Goal: Task Accomplishment & Management: Use online tool/utility

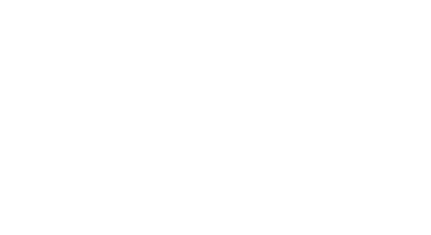
click at [11, 16] on div at bounding box center [215, 117] width 431 height 235
click at [34, 33] on div at bounding box center [215, 117] width 431 height 235
click at [14, 12] on div at bounding box center [215, 117] width 431 height 235
drag, startPoint x: 74, startPoint y: 6, endPoint x: 53, endPoint y: 1, distance: 22.4
click at [72, 7] on div at bounding box center [215, 117] width 431 height 235
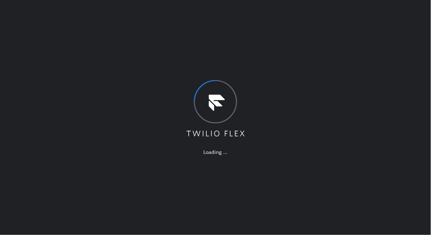
click at [72, 39] on div "Loading ..." at bounding box center [215, 117] width 431 height 235
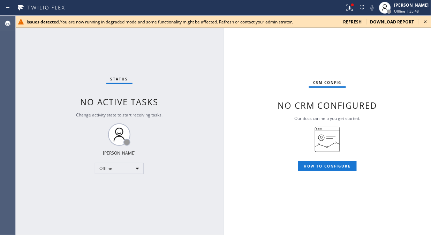
click at [89, 136] on div "Status No active tasks Change activity state to start receiving tasks. Fila Gar…" at bounding box center [119, 125] width 208 height 219
click at [117, 170] on div "Offline" at bounding box center [119, 168] width 49 height 11
click at [107, 191] on li "Unavailable" at bounding box center [118, 195] width 47 height 8
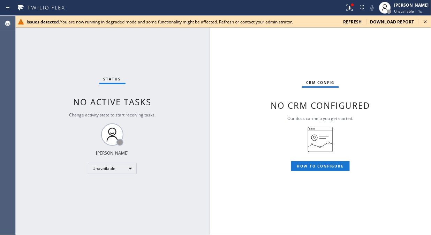
drag, startPoint x: 222, startPoint y: 135, endPoint x: 207, endPoint y: 140, distance: 15.1
click at [209, 140] on div at bounding box center [209, 125] width 0 height 219
click at [316, 134] on circle at bounding box center [315, 137] width 6 height 6
click at [292, 134] on div "CRM config No CRM configured Our docs can help you get started. HOW TO CONFIGURE" at bounding box center [320, 125] width 222 height 219
click at [429, 22] on icon at bounding box center [426, 21] width 8 height 8
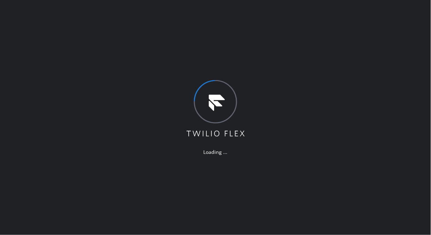
click at [310, 231] on div "Loading ..." at bounding box center [215, 117] width 431 height 235
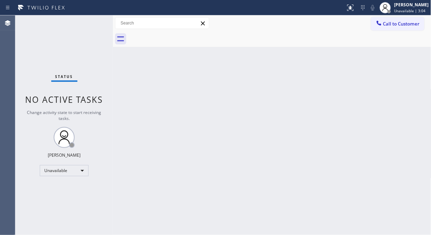
click at [66, 63] on div "Status No active tasks Change activity state to start receiving tasks. Fila Gar…" at bounding box center [64, 124] width 98 height 219
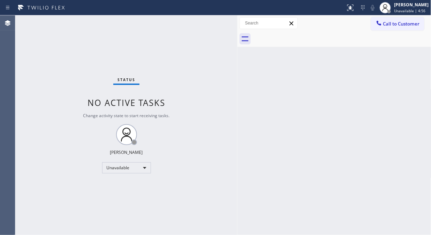
drag, startPoint x: 111, startPoint y: 57, endPoint x: 405, endPoint y: 50, distance: 294.3
click at [238, 90] on div at bounding box center [238, 124] width 0 height 219
drag, startPoint x: 407, startPoint y: 22, endPoint x: 349, endPoint y: 43, distance: 61.6
click at [407, 22] on span "Call to Customer" at bounding box center [402, 24] width 37 height 6
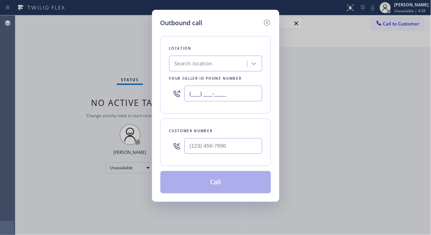
click at [225, 92] on input "(___) ___-____" at bounding box center [224, 94] width 78 height 16
paste input "844) 752-5721"
type input "(844) 752-5721"
click at [73, 58] on div "Outbound call Location Search location Your caller id phone number (844) 752-57…" at bounding box center [215, 117] width 431 height 235
click at [187, 150] on input "(___) ___-____" at bounding box center [224, 146] width 78 height 16
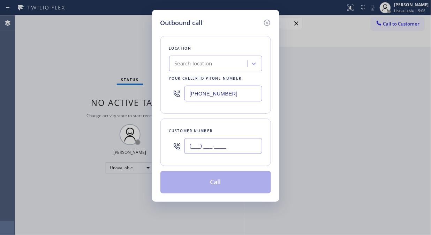
paste input "215) 360-4211"
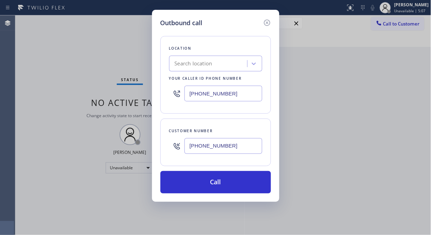
type input "(215) 360-4211"
click at [201, 64] on div "Search location" at bounding box center [194, 64] width 38 height 8
drag, startPoint x: 234, startPoint y: 94, endPoint x: 175, endPoint y: 91, distance: 59.1
click at [175, 91] on div "(844) 752-5721" at bounding box center [215, 93] width 93 height 23
paste input "text"
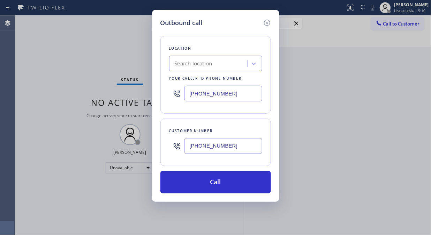
click at [237, 95] on input "(844) 752-5721" at bounding box center [224, 94] width 78 height 16
type input "(844) 752-5721"
click at [232, 61] on div "Search location" at bounding box center [209, 64] width 76 height 12
type input "T"
type input "Top Rated Electric"
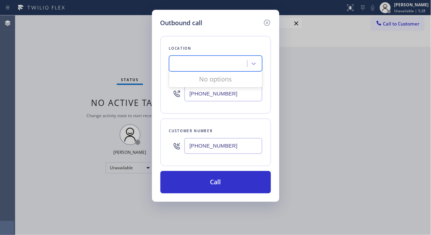
click at [237, 125] on div "Customer number (215) 360-4211" at bounding box center [216, 141] width 111 height 47
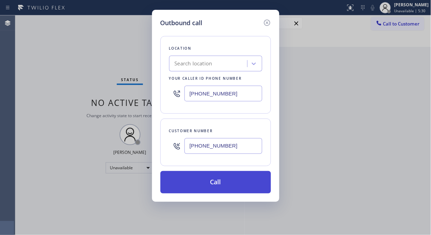
click at [229, 187] on button "Call" at bounding box center [216, 182] width 111 height 22
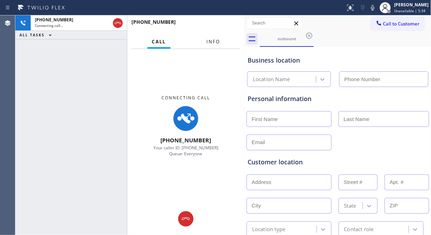
click at [212, 41] on span "Info" at bounding box center [214, 41] width 14 height 6
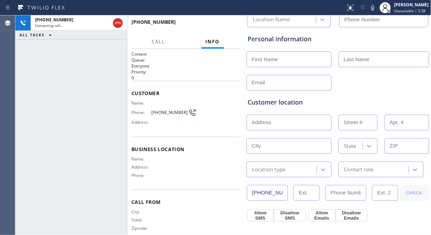
scroll to position [77, 0]
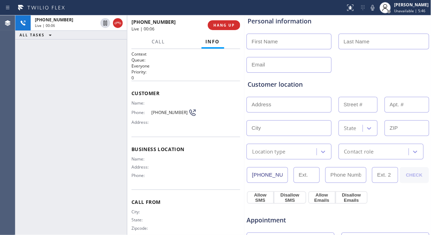
drag, startPoint x: 69, startPoint y: 78, endPoint x: 75, endPoint y: 75, distance: 6.9
click at [69, 78] on div "+12153604211 Live | 00:06 ALL TASKS ALL TASKS ACTIVE TASKS TASKS IN WRAP UP" at bounding box center [71, 124] width 112 height 219
click at [377, 8] on icon at bounding box center [373, 7] width 8 height 8
click at [89, 96] on div "+12153604211 Live | 00:16 ALL TASKS ALL TASKS ACTIVE TASKS TASKS IN WRAP UP" at bounding box center [71, 124] width 112 height 219
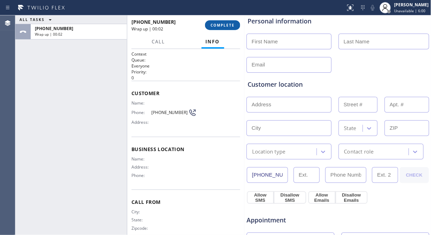
click at [219, 26] on span "COMPLETE" at bounding box center [223, 25] width 24 height 5
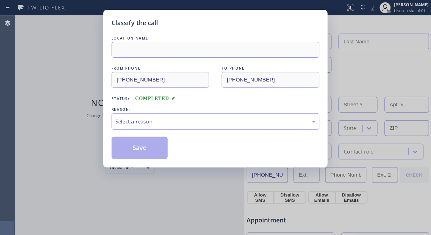
drag, startPoint x: 220, startPoint y: 114, endPoint x: 220, endPoint y: 125, distance: 10.1
click at [220, 118] on div "Select a reason" at bounding box center [216, 121] width 208 height 16
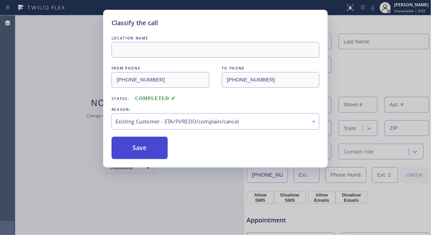
click at [159, 146] on button "Save" at bounding box center [140, 147] width 56 height 22
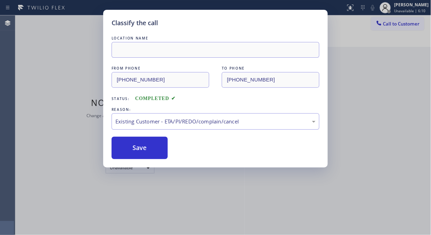
click at [89, 75] on div "Classify the call LOCATION NAME FROM PHONE (844) 752-5721 TO PHONE (215) 360-42…" at bounding box center [215, 117] width 431 height 235
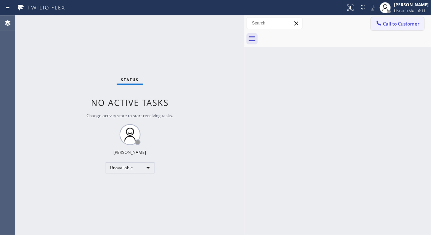
click at [381, 24] on icon at bounding box center [379, 23] width 5 height 5
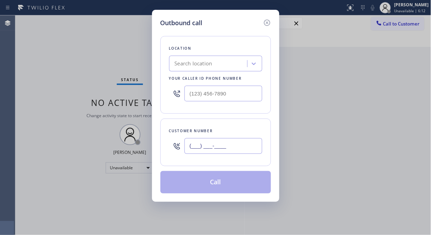
click at [193, 146] on input "(___) ___-____" at bounding box center [224, 146] width 78 height 16
paste input "215) 360-4211"
type input "(215) 360-4211"
click at [202, 96] on input "(___) ___-____" at bounding box center [224, 94] width 78 height 16
paste input "844) 752-5721"
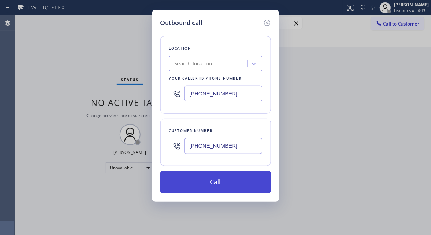
type input "(844) 752-5721"
click at [228, 185] on button "Call" at bounding box center [216, 182] width 111 height 22
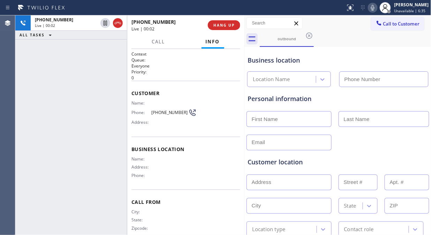
click at [73, 67] on div "+12153604211 Live | 00:02 ALL TASKS ALL TASKS ACTIVE TASKS TASKS IN WRAP UP" at bounding box center [71, 124] width 112 height 219
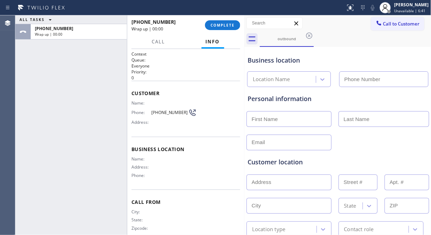
click at [59, 74] on div "ALL TASKS ALL TASKS ACTIVE TASKS TASKS IN WRAP UP +12153604211 Wrap up | 00:00" at bounding box center [71, 124] width 112 height 219
click at [232, 27] on span "COMPLETE" at bounding box center [223, 25] width 24 height 5
click at [219, 116] on div "Name: Phone: (215) 360-4211 Address:" at bounding box center [186, 114] width 109 height 28
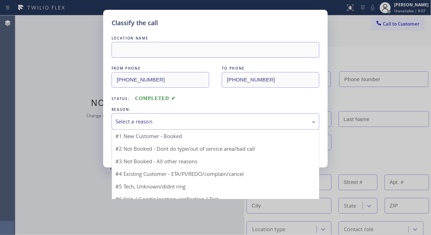
click at [219, 116] on div "Select a reason" at bounding box center [216, 121] width 208 height 16
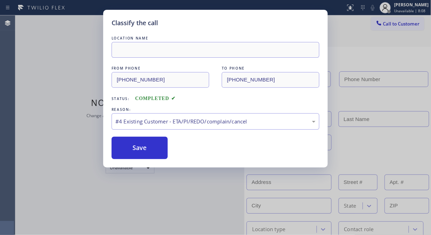
drag, startPoint x: 151, startPoint y: 145, endPoint x: 201, endPoint y: 180, distance: 61.1
click at [156, 145] on button "Save" at bounding box center [140, 147] width 56 height 22
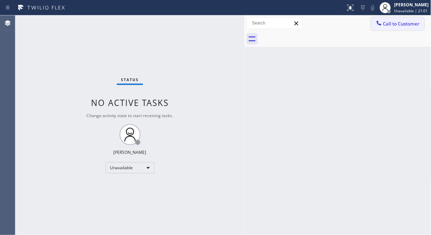
click at [394, 25] on span "Call to Customer" at bounding box center [402, 24] width 37 height 6
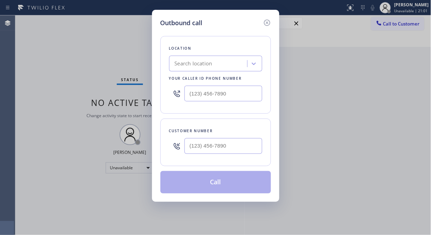
click at [208, 72] on div "Location Search location Your caller id phone number" at bounding box center [216, 74] width 111 height 77
click at [213, 58] on div "Search location" at bounding box center [209, 64] width 76 height 12
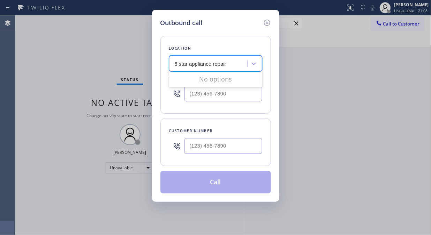
type input "5 star appliance repair"
click at [202, 61] on div "Search location" at bounding box center [194, 64] width 38 height 8
type input "Reliable appliance service"
click at [197, 97] on input "(___) ___-____" at bounding box center [224, 94] width 78 height 16
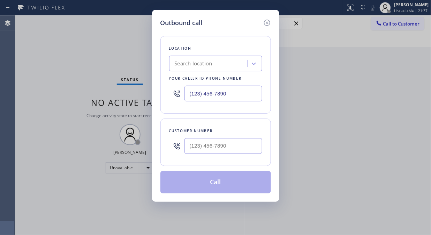
type input "(123) 456-7890"
type input "(___) ___-____"
click at [195, 150] on input "(___) ___-____" at bounding box center [224, 146] width 78 height 16
click at [235, 146] on input "(___) ___-____" at bounding box center [224, 146] width 78 height 16
paste input "697) 681-402"
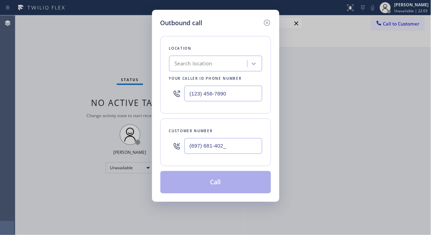
drag, startPoint x: 67, startPoint y: 89, endPoint x: 79, endPoint y: 90, distance: 11.9
click at [69, 89] on div "Outbound call Location Search location Your caller id phone number (123) 456-78…" at bounding box center [215, 117] width 431 height 235
click at [191, 146] on input "(697) 681-402_" at bounding box center [224, 146] width 78 height 16
paste input "6"
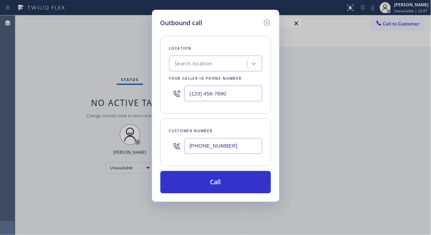
click at [191, 145] on input "(697) 681-4026" at bounding box center [224, 146] width 78 height 16
paste input "text"
type input "(697) 681-4026"
click at [189, 92] on input "(123) 456-7890" at bounding box center [224, 94] width 78 height 16
paste input "650) 542-0936"
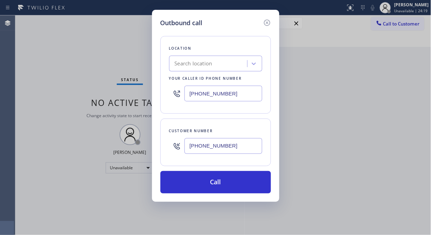
type input "(650) 542-0936"
click at [187, 144] on input "(697) 681-4026" at bounding box center [224, 146] width 78 height 16
paste input "770) 244-3374"
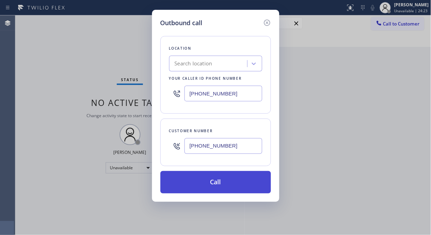
type input "(770) 244-3374"
click at [226, 180] on button "Call" at bounding box center [216, 182] width 111 height 22
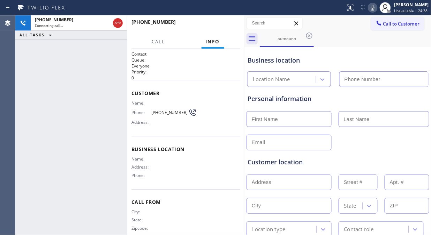
click at [27, 82] on div "+17702443374 Connecting call… ALL TASKS ALL TASKS ACTIVE TASKS TASKS IN WRAP UP" at bounding box center [71, 124] width 112 height 219
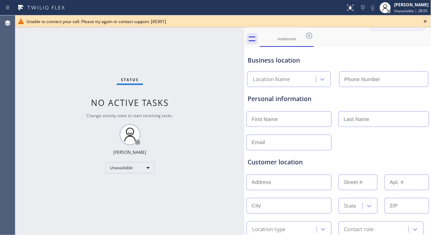
drag, startPoint x: 425, startPoint y: 22, endPoint x: 390, endPoint y: 23, distance: 35.3
click at [426, 22] on icon at bounding box center [426, 21] width 8 height 8
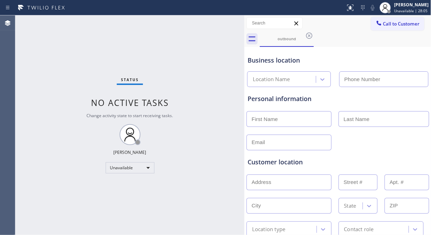
click at [387, 23] on span "Call to Customer" at bounding box center [402, 24] width 37 height 6
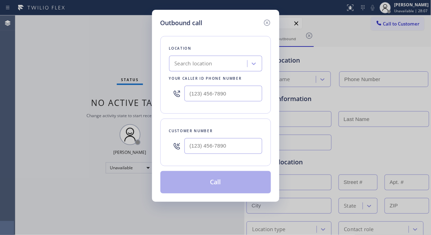
click at [191, 64] on div "Search location" at bounding box center [194, 64] width 38 height 8
type input "L"
click at [193, 148] on input "(___) ___-____" at bounding box center [224, 146] width 78 height 16
paste input "312) 632-7897"
type input "(312) 632-7897"
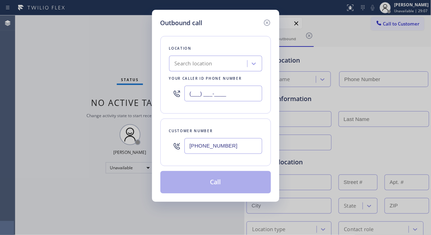
drag, startPoint x: 190, startPoint y: 93, endPoint x: 198, endPoint y: 81, distance: 14.4
click at [191, 93] on input "(___) ___-____" at bounding box center [224, 94] width 78 height 16
paste input "855) 731-4952"
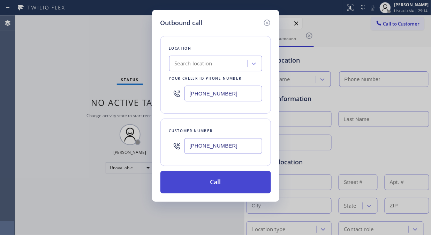
click at [219, 182] on button "Call" at bounding box center [216, 182] width 111 height 22
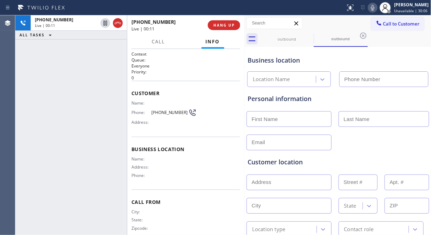
drag, startPoint x: 222, startPoint y: 24, endPoint x: 245, endPoint y: 103, distance: 82.0
click at [245, 103] on div "+13126327897 Live | 00:11 ALL TASKS ALL TASKS ACTIVE TASKS TASKS IN WRAP UP +13…" at bounding box center [223, 124] width 416 height 219
click at [58, 100] on div "+13126327897 Live | 00:18 ALL TASKS ALL TASKS ACTIVE TASKS TASKS IN WRAP UP" at bounding box center [71, 124] width 112 height 219
click at [225, 25] on span "HANG UP" at bounding box center [224, 25] width 21 height 5
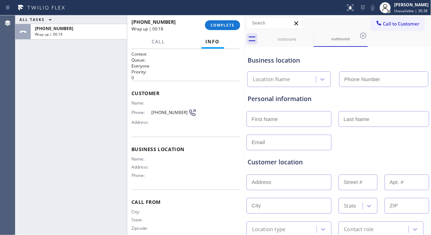
click at [222, 17] on div "+13126327897 Wrap up | 00:18 COMPLETE" at bounding box center [186, 25] width 109 height 18
click at [223, 21] on button "COMPLETE" at bounding box center [222, 25] width 35 height 10
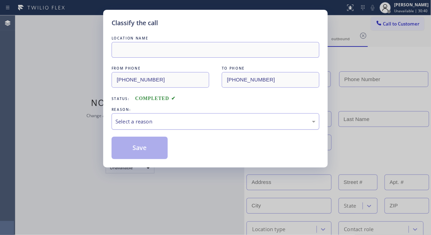
click at [219, 125] on div "Select a reason" at bounding box center [216, 121] width 200 height 8
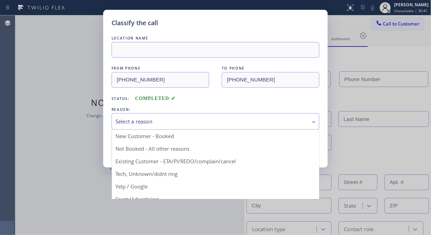
drag, startPoint x: 198, startPoint y: 162, endPoint x: 182, endPoint y: 158, distance: 16.8
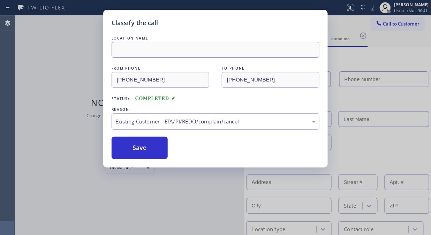
click at [146, 153] on button "Save" at bounding box center [140, 147] width 56 height 22
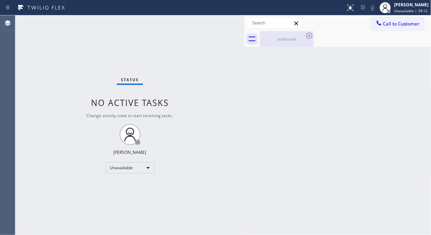
click at [294, 44] on div "outbound" at bounding box center [287, 39] width 53 height 16
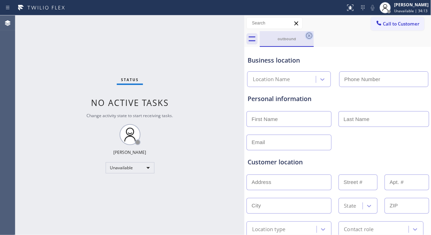
click at [310, 34] on icon at bounding box center [309, 35] width 8 height 8
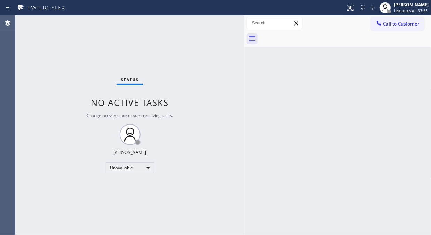
drag, startPoint x: 40, startPoint y: 63, endPoint x: 50, endPoint y: 16, distance: 48.3
click at [40, 63] on div "Status No active tasks Change activity state to start receiving tasks. [PERSON_…" at bounding box center [129, 124] width 229 height 219
click at [386, 22] on span "Call to Customer" at bounding box center [402, 24] width 37 height 6
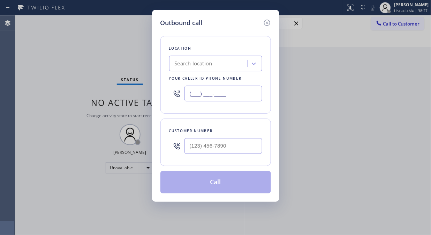
click at [187, 98] on input "(___) ___-____" at bounding box center [224, 94] width 78 height 16
paste input "657) 212-2239"
type input "(657) 212-2239"
click at [188, 147] on input "(___) ___-____" at bounding box center [224, 146] width 78 height 16
paste input "928) 713-2047"
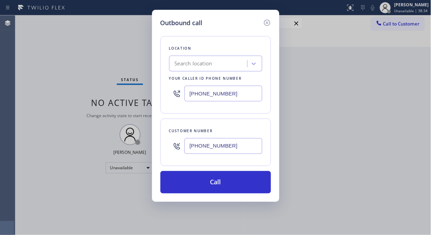
type input "(928) 713-2047"
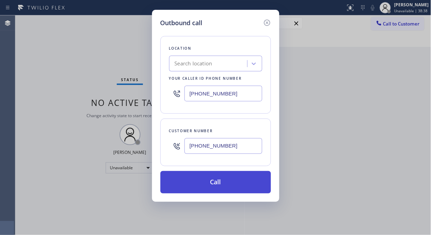
click at [228, 187] on button "Call" at bounding box center [216, 182] width 111 height 22
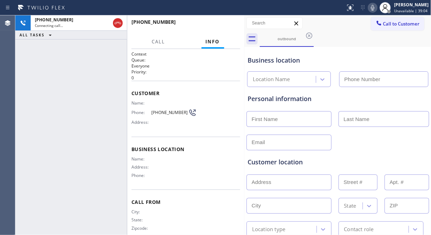
click at [64, 100] on div "+19287132047 Connecting call… ALL TASKS ALL TASKS ACTIVE TASKS TASKS IN WRAP UP" at bounding box center [71, 124] width 112 height 219
click at [377, 8] on icon at bounding box center [373, 7] width 8 height 8
click at [375, 8] on icon at bounding box center [372, 8] width 3 height 6
click at [58, 71] on div "+19287132047 Live | 00:23 ALL TASKS ALL TASKS ACTIVE TASKS TASKS IN WRAP UP" at bounding box center [71, 124] width 112 height 219
click at [228, 29] on button "HANG UP" at bounding box center [224, 25] width 32 height 10
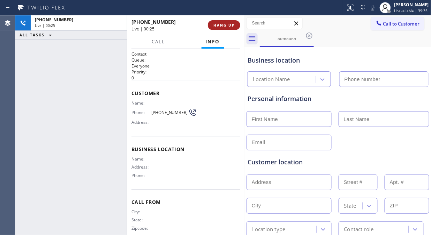
click at [228, 25] on span "HANG UP" at bounding box center [224, 25] width 21 height 5
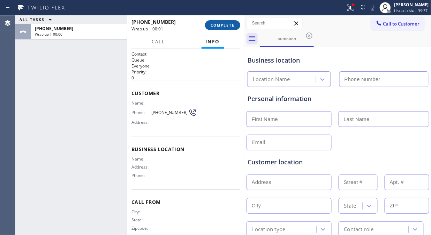
click at [232, 23] on span "COMPLETE" at bounding box center [223, 25] width 24 height 5
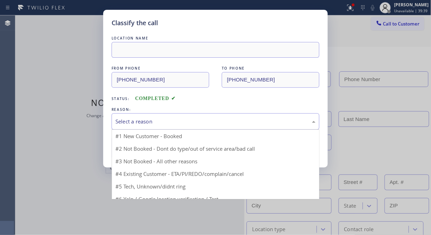
drag, startPoint x: 209, startPoint y: 121, endPoint x: 218, endPoint y: 154, distance: 34.3
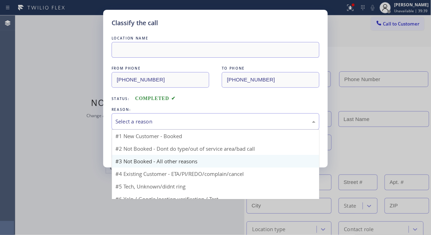
click at [209, 123] on div "Select a reason" at bounding box center [216, 121] width 200 height 8
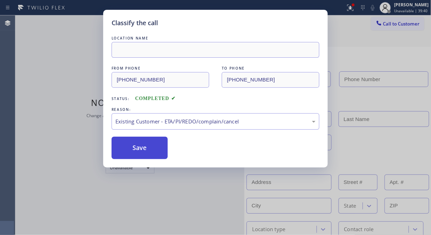
drag, startPoint x: 150, startPoint y: 154, endPoint x: 249, endPoint y: 77, distance: 125.3
click at [150, 154] on button "Save" at bounding box center [140, 147] width 56 height 22
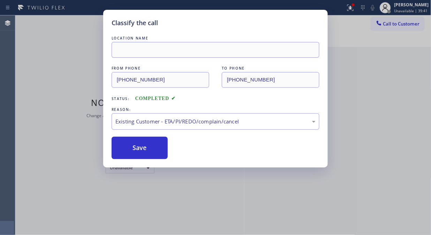
drag, startPoint x: 355, startPoint y: 8, endPoint x: 352, endPoint y: 16, distance: 8.2
click at [355, 9] on div "Classify the call LOCATION NAME FROM PHONE (657) 212-2239 TO PHONE (928) 713-20…" at bounding box center [215, 117] width 431 height 235
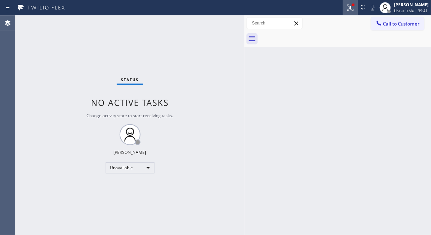
click at [355, 9] on icon at bounding box center [351, 7] width 8 height 8
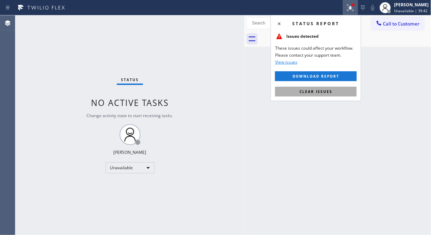
click at [324, 93] on span "Clear issues" at bounding box center [316, 91] width 33 height 5
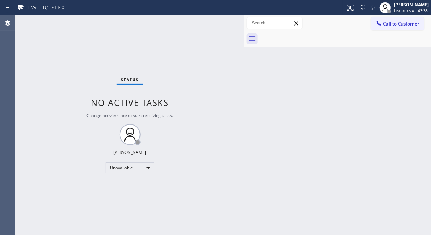
drag, startPoint x: 54, startPoint y: 39, endPoint x: 88, endPoint y: 1, distance: 51.7
click at [54, 39] on div "Status No active tasks Change activity state to start receiving tasks. [PERSON_…" at bounding box center [129, 124] width 229 height 219
click at [407, 25] on span "Call to Customer" at bounding box center [402, 24] width 37 height 6
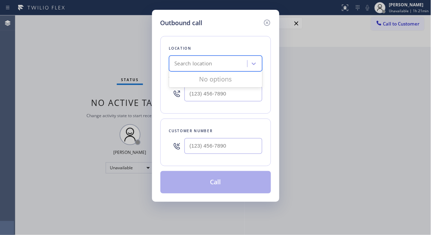
click at [236, 63] on div "Search location" at bounding box center [209, 64] width 76 height 12
type input "5 star appliance repair"
click at [175, 64] on input "5 star appliance repair" at bounding box center [201, 64] width 52 height 6
click at [177, 65] on input "5 star appliance repair" at bounding box center [201, 64] width 52 height 6
click at [174, 65] on div "5 star appliance repair 5 star appliance repair" at bounding box center [209, 64] width 76 height 12
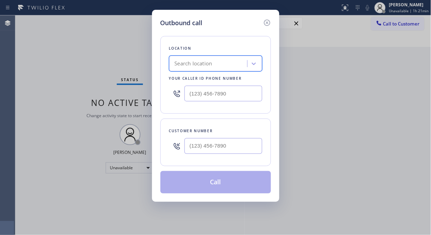
click at [240, 65] on div "Search location" at bounding box center [209, 64] width 76 height 12
drag, startPoint x: 60, startPoint y: 41, endPoint x: 139, endPoint y: 100, distance: 98.2
click at [60, 41] on div "Outbound call Location Search location Your caller id phone number Customer num…" at bounding box center [215, 117] width 431 height 235
click at [196, 148] on input "(___) ___-____" at bounding box center [224, 146] width 78 height 16
paste input "951) 751-3617"
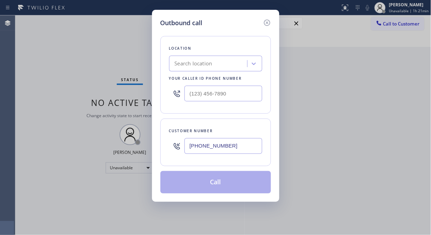
type input "(951) 751-3617"
click at [192, 91] on input "(___) ___-____" at bounding box center [224, 94] width 78 height 16
paste input "855) 731-4952"
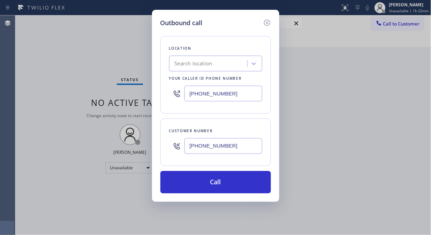
type input "[PHONE_NUMBER]"
click at [199, 109] on div "Location Search location Your caller id phone number (855) 731-4952" at bounding box center [216, 74] width 111 height 77
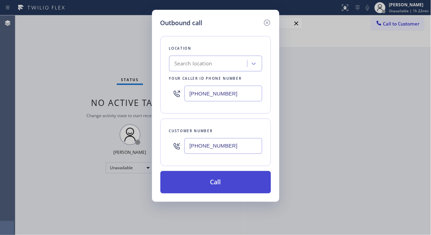
click at [235, 184] on button "Call" at bounding box center [216, 182] width 111 height 22
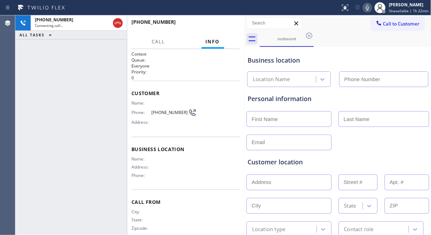
click at [61, 65] on div "+19517513617 Connecting call… ALL TASKS ALL TASKS ACTIVE TASKS TASKS IN WRAP UP" at bounding box center [71, 124] width 112 height 219
click at [64, 75] on div "+19517513617 Live | 00:07 ALL TASKS ALL TASKS ACTIVE TASKS TASKS IN WRAP UP" at bounding box center [71, 124] width 112 height 219
click at [75, 60] on div "+19517513617 Live | 00:14 ALL TASKS ALL TASKS ACTIVE TASKS TASKS IN WRAP UP" at bounding box center [71, 124] width 112 height 219
click at [70, 61] on div "+19517513617 Live | 00:36 ALL TASKS ALL TASKS ACTIVE TASKS TASKS IN WRAP UP" at bounding box center [71, 124] width 112 height 219
click at [223, 27] on span "HANG UP" at bounding box center [224, 25] width 21 height 5
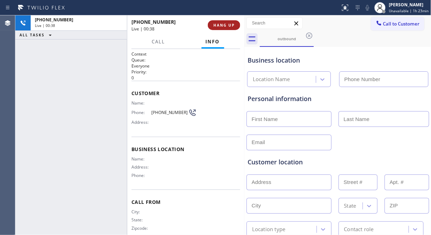
click at [227, 27] on span "HANG UP" at bounding box center [224, 25] width 21 height 5
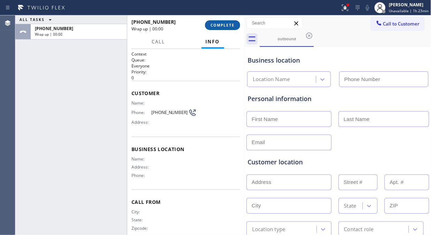
click at [227, 27] on span "COMPLETE" at bounding box center [223, 25] width 24 height 5
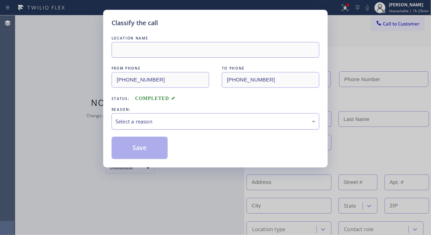
drag, startPoint x: 220, startPoint y: 124, endPoint x: 217, endPoint y: 126, distance: 3.9
click at [217, 126] on div "Select a reason" at bounding box center [216, 121] width 208 height 16
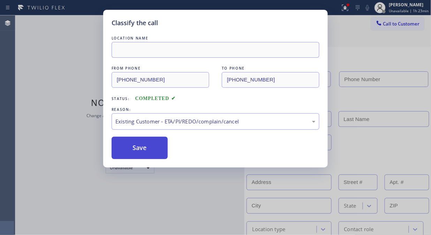
click at [157, 149] on button "Save" at bounding box center [140, 147] width 56 height 22
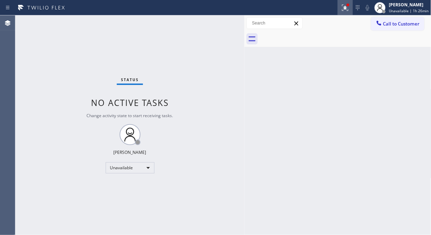
click at [353, 8] on div at bounding box center [345, 7] width 15 height 8
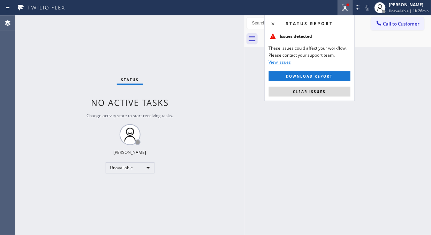
drag, startPoint x: 332, startPoint y: 92, endPoint x: 330, endPoint y: 80, distance: 12.2
click at [332, 91] on button "Clear issues" at bounding box center [310, 92] width 82 height 10
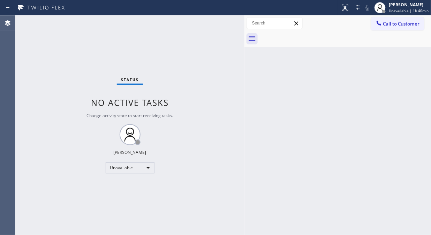
click at [56, 96] on div "Status No active tasks Change activity state to start receiving tasks. [PERSON_…" at bounding box center [129, 124] width 229 height 219
click at [206, 112] on div "Status No active tasks Change activity state to start receiving tasks. [PERSON_…" at bounding box center [129, 124] width 229 height 219
click at [36, 166] on div "Status No active tasks Change activity state to start receiving tasks. [PERSON_…" at bounding box center [129, 124] width 229 height 219
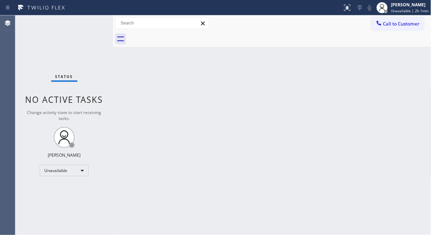
click at [37, 51] on div "Status No active tasks Change activity state to start receiving tasks. [PERSON_…" at bounding box center [64, 124] width 98 height 219
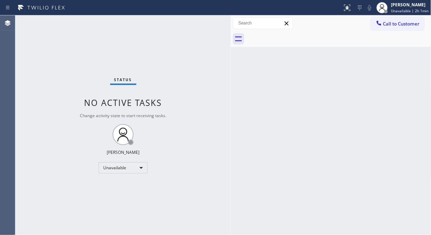
drag, startPoint x: 113, startPoint y: 64, endPoint x: 232, endPoint y: 91, distance: 122.1
click at [231, 91] on div at bounding box center [231, 124] width 0 height 219
click at [383, 26] on button "Call to Customer" at bounding box center [397, 23] width 53 height 13
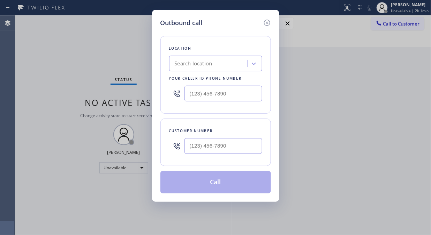
click at [202, 69] on div "Search location" at bounding box center [209, 64] width 76 height 12
paste input "[PERSON_NAME] Air Conditioner Repair"
type input "[PERSON_NAME] Air Conditioner Repair"
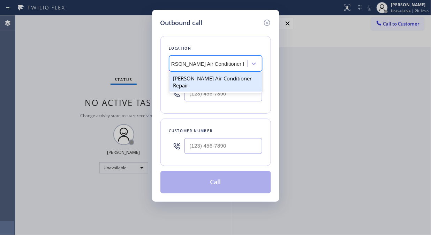
click at [201, 75] on div "[PERSON_NAME] Air Conditioner Repair" at bounding box center [215, 82] width 93 height 20
type input "[PHONE_NUMBER]"
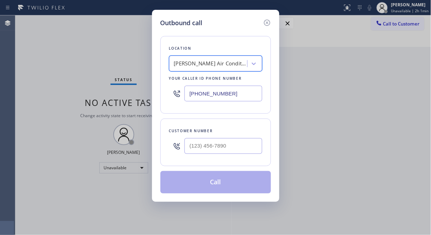
scroll to position [0, 1]
click at [193, 146] on input "(___) ___-____" at bounding box center [224, 146] width 78 height 16
paste input "714) 478-3100"
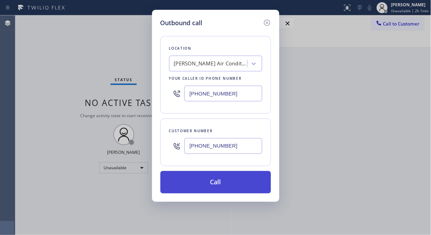
type input "[PHONE_NUMBER]"
click at [216, 183] on button "Call" at bounding box center [216, 182] width 111 height 22
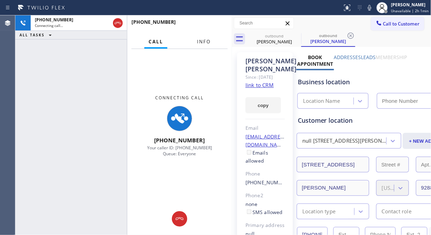
click at [206, 43] on span "Info" at bounding box center [204, 41] width 14 height 6
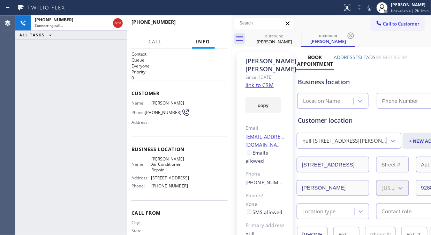
type input "[PHONE_NUMBER]"
click at [45, 106] on div "[PHONE_NUMBER] Connecting call… ALL TASKS ALL TASKS ACTIVE TASKS TASKS IN WRAP …" at bounding box center [71, 124] width 112 height 219
click at [373, 9] on icon at bounding box center [370, 7] width 8 height 8
click at [374, 8] on icon at bounding box center [370, 7] width 8 height 8
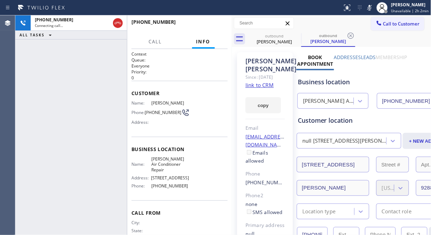
drag, startPoint x: 373, startPoint y: 7, endPoint x: 312, endPoint y: 47, distance: 72.1
click at [372, 8] on icon at bounding box center [370, 7] width 8 height 8
click at [260, 88] on link "link to CRM" at bounding box center [260, 84] width 28 height 7
click at [49, 93] on div "[PHONE_NUMBER] Live | 00:13 ALL TASKS ALL TASKS ACTIVE TASKS TASKS IN WRAP UP" at bounding box center [71, 124] width 112 height 219
click at [62, 110] on div "[PHONE_NUMBER] Live | 00:17 ALL TASKS ALL TASKS ACTIVE TASKS TASKS IN WRAP UP" at bounding box center [71, 124] width 112 height 219
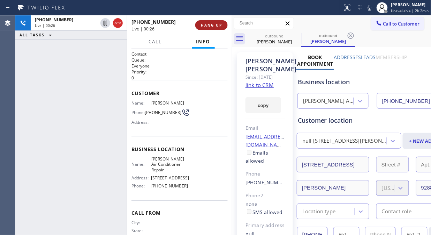
click at [212, 25] on span "HANG UP" at bounding box center [211, 25] width 21 height 5
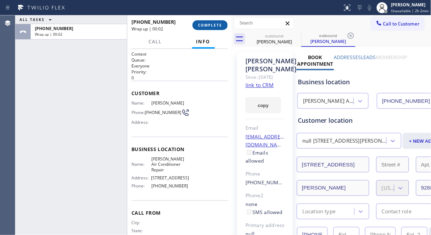
click at [201, 23] on span "COMPLETE" at bounding box center [210, 25] width 24 height 5
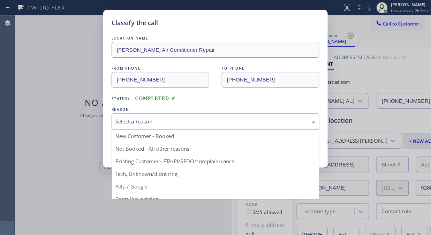
click at [217, 121] on div "Select a reason" at bounding box center [216, 121] width 200 height 8
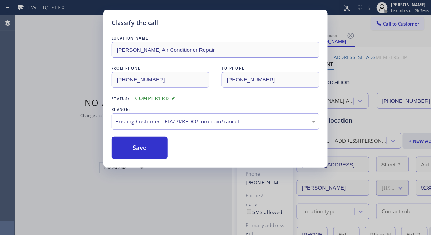
drag, startPoint x: 154, startPoint y: 151, endPoint x: 118, endPoint y: 66, distance: 91.8
click at [153, 151] on button "Save" at bounding box center [140, 147] width 56 height 22
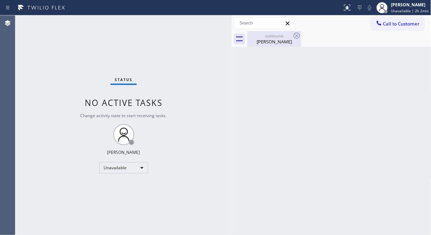
drag, startPoint x: 274, startPoint y: 39, endPoint x: 288, endPoint y: 36, distance: 14.1
click at [278, 39] on div "[PERSON_NAME]" at bounding box center [274, 41] width 53 height 6
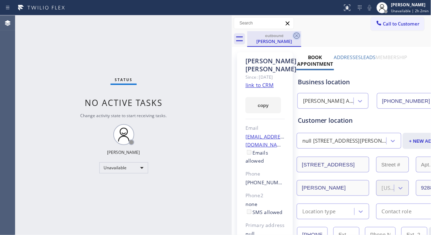
click at [299, 34] on icon at bounding box center [297, 35] width 6 height 6
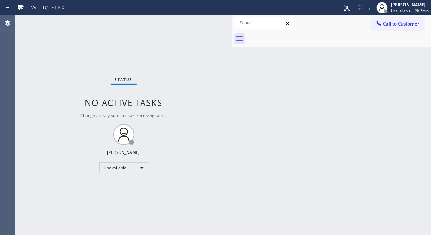
click at [386, 25] on span "Call to Customer" at bounding box center [402, 24] width 37 height 6
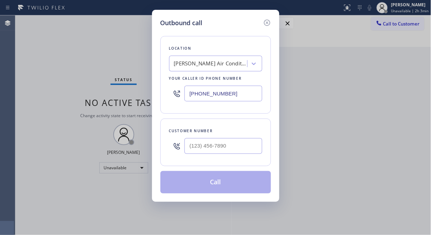
click at [168, 64] on div "Location [PERSON_NAME] Air Conditioner Repair Your caller id phone number [PHON…" at bounding box center [216, 74] width 111 height 77
click at [172, 65] on div "[PERSON_NAME] Air Conditioner Repair" at bounding box center [209, 64] width 76 height 12
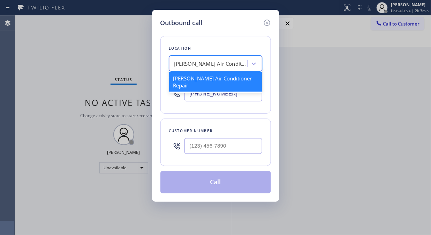
paste input "5 Star Appliance Repair"
type input "5 Star Appliance Repair"
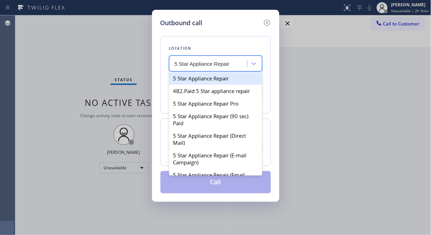
click at [218, 81] on div "5 Star Appliance Repair" at bounding box center [215, 78] width 93 height 13
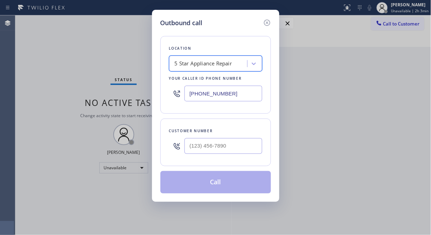
type input "[PHONE_NUMBER]"
click at [196, 147] on input "(___) ___-____" at bounding box center [224, 146] width 78 height 16
paste input "832) 746-7477"
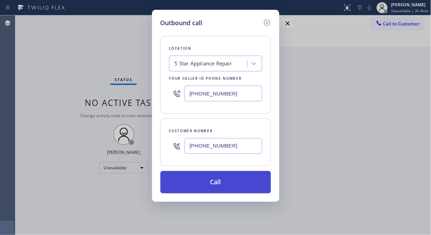
type input "[PHONE_NUMBER]"
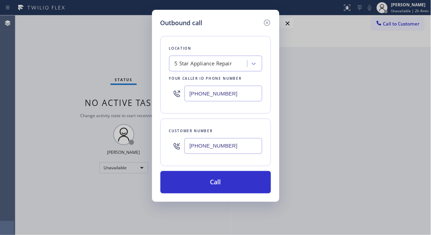
drag, startPoint x: 234, startPoint y: 182, endPoint x: 343, endPoint y: 24, distance: 191.4
click at [235, 182] on button "Call" at bounding box center [216, 182] width 111 height 22
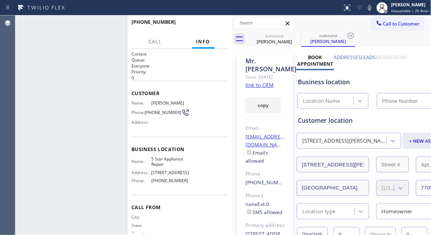
type input "[PHONE_NUMBER]"
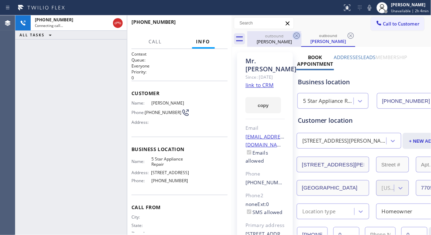
click at [297, 33] on icon at bounding box center [297, 35] width 6 height 6
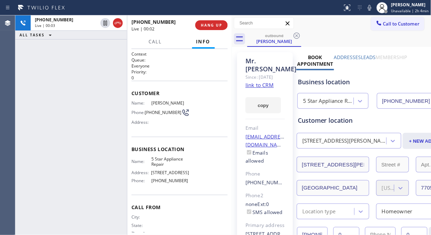
drag, startPoint x: 40, startPoint y: 62, endPoint x: 61, endPoint y: 1, distance: 64.6
click at [40, 61] on div "[PHONE_NUMBER] Live | 00:03 ALL TASKS ALL TASKS ACTIVE TASKS TASKS IN WRAP UP" at bounding box center [71, 124] width 112 height 219
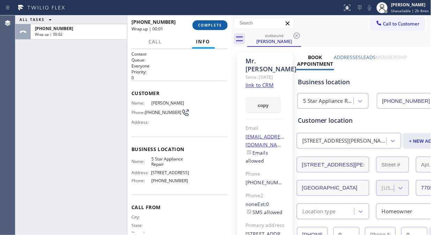
click at [215, 23] on span "COMPLETE" at bounding box center [210, 25] width 24 height 5
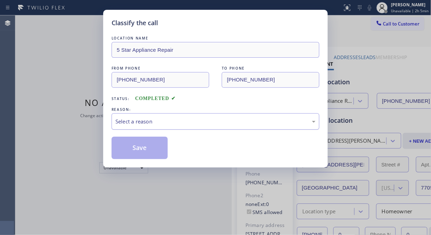
click at [208, 121] on div "Select a reason" at bounding box center [216, 121] width 200 height 8
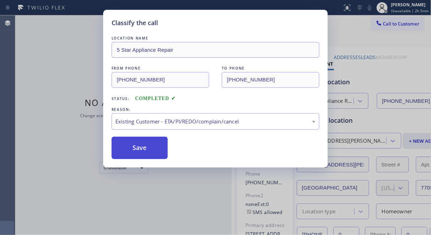
click at [152, 145] on button "Save" at bounding box center [140, 147] width 56 height 22
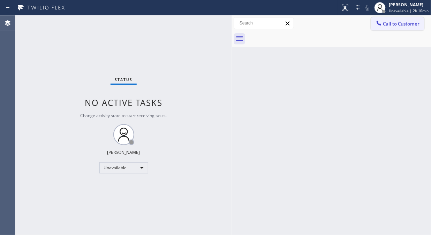
click at [397, 29] on button "Call to Customer" at bounding box center [397, 23] width 53 height 13
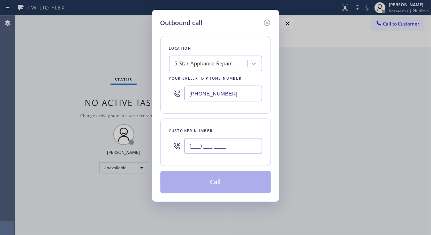
drag, startPoint x: 206, startPoint y: 139, endPoint x: 202, endPoint y: 145, distance: 6.9
click at [203, 144] on input "(___) ___-____" at bounding box center [224, 146] width 78 height 16
paste input "text"
click at [191, 151] on input "(___) ___-____" at bounding box center [224, 146] width 78 height 16
paste input "text"
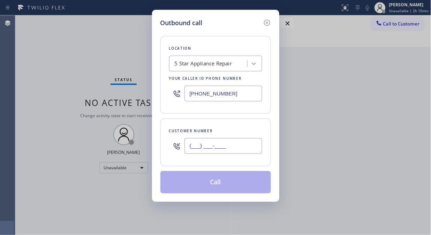
type input "(___) ___-____"
click at [232, 60] on div "5 Star Appliance Repair" at bounding box center [204, 64] width 58 height 8
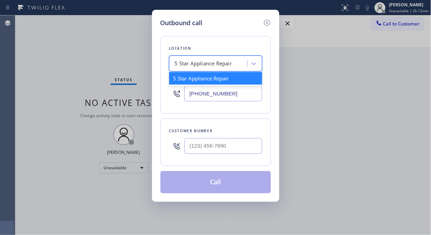
paste input "Flushing Heating and Air Conditioning"
type input "Flushing Heating and Air Conditioning"
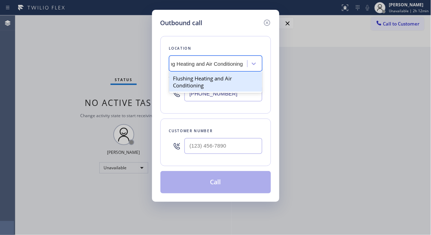
click at [222, 82] on div "Flushing Heating and Air Conditioning" at bounding box center [215, 82] width 93 height 20
type input "[PHONE_NUMBER]"
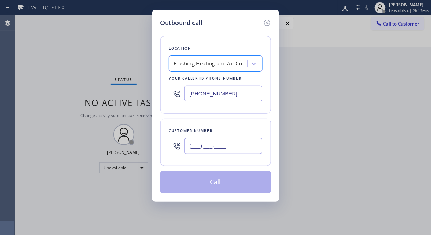
click at [190, 152] on input "(___) ___-____" at bounding box center [224, 146] width 78 height 16
paste input "516) 288-5341"
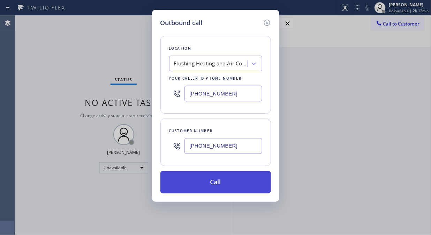
type input "[PHONE_NUMBER]"
click at [220, 180] on button "Call" at bounding box center [216, 182] width 111 height 22
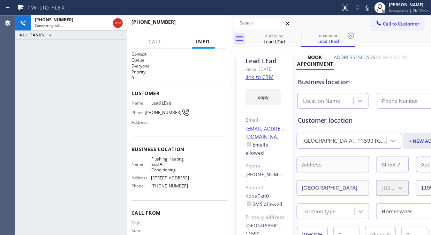
type input "[PHONE_NUMBER]"
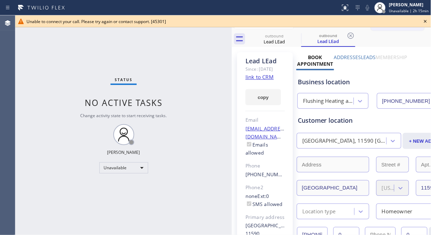
click at [427, 21] on icon at bounding box center [426, 21] width 8 height 8
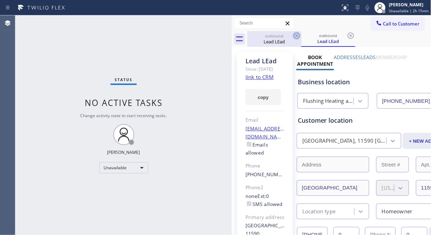
click at [298, 37] on icon at bounding box center [297, 35] width 8 height 8
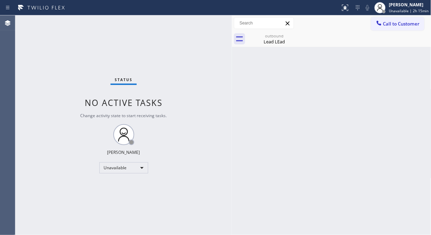
click at [0, 0] on icon at bounding box center [0, 0] width 0 height 0
click at [269, 39] on div "Lead LEad" at bounding box center [274, 41] width 53 height 6
click at [390, 26] on span "Call to Customer" at bounding box center [402, 24] width 37 height 6
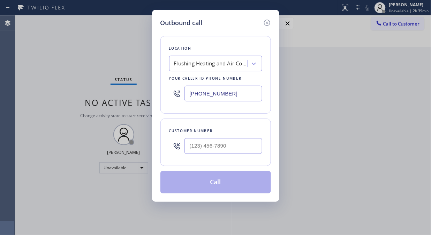
click at [186, 96] on input "[PHONE_NUMBER]" at bounding box center [224, 94] width 78 height 16
paste input "206) 202-1006"
type input "[PHONE_NUMBER]"
drag, startPoint x: 197, startPoint y: 138, endPoint x: 196, endPoint y: 145, distance: 7.1
click at [197, 143] on div at bounding box center [224, 145] width 78 height 23
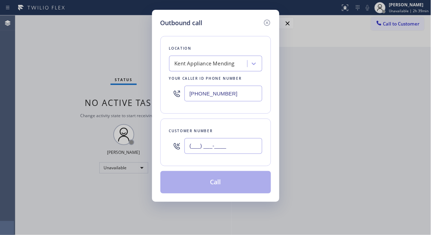
click at [196, 146] on input "(___) ___-____" at bounding box center [224, 146] width 78 height 16
click at [193, 146] on input "(___) ___-____" at bounding box center [224, 146] width 78 height 16
paste input "20) 621-4819"
click at [187, 147] on input "(_20) 621-4819" at bounding box center [224, 146] width 78 height 16
paste input "206) 214-8193"
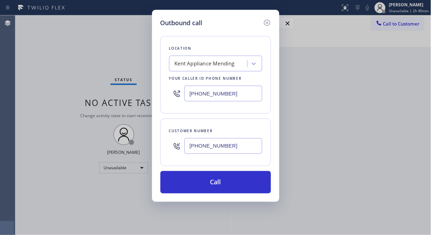
type input "[PHONE_NUMBER]"
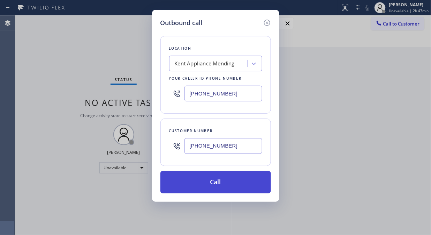
click at [250, 176] on button "Call" at bounding box center [216, 182] width 111 height 22
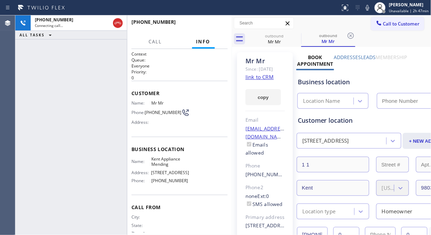
type input "[PHONE_NUMBER]"
click at [47, 83] on div "[PHONE_NUMBER] Live | 00:00 ALL TASKS ALL TASKS ACTIVE TASKS TASKS IN WRAP UP" at bounding box center [71, 124] width 112 height 219
click at [372, 10] on icon at bounding box center [368, 7] width 8 height 8
click at [370, 8] on icon at bounding box center [368, 7] width 8 height 8
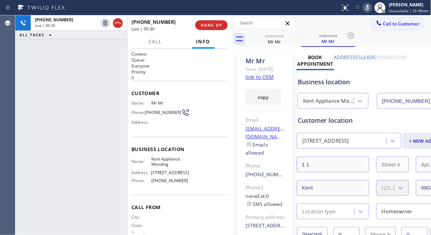
click at [370, 8] on icon at bounding box center [368, 7] width 8 height 8
click at [369, 7] on icon at bounding box center [368, 7] width 8 height 8
click at [42, 73] on div "[PHONE_NUMBER] Live | 00:46 ALL TASKS ALL TASKS ACTIVE TASKS TASKS IN WRAP UP" at bounding box center [71, 124] width 112 height 219
click at [370, 10] on icon at bounding box center [367, 8] width 3 height 6
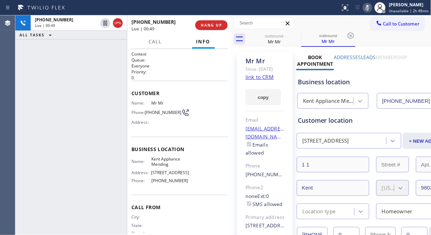
click at [370, 10] on icon at bounding box center [367, 8] width 3 height 6
click at [207, 25] on span "HANG UP" at bounding box center [211, 25] width 21 height 5
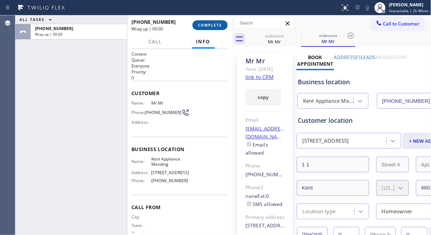
click at [207, 25] on span "COMPLETE" at bounding box center [210, 25] width 24 height 5
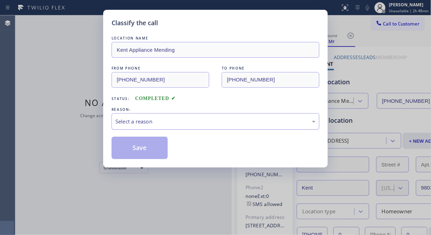
click at [220, 114] on div "Select a reason" at bounding box center [216, 121] width 208 height 16
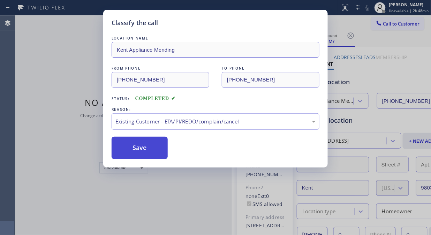
drag, startPoint x: 218, startPoint y: 156, endPoint x: 164, endPoint y: 149, distance: 54.2
click at [141, 148] on button "Save" at bounding box center [140, 147] width 56 height 22
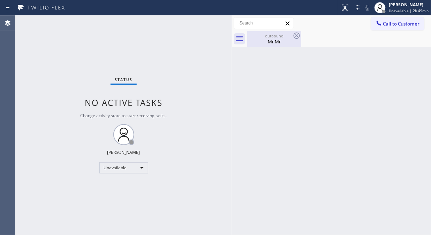
drag, startPoint x: 271, startPoint y: 40, endPoint x: 299, endPoint y: 32, distance: 29.1
click at [272, 40] on div "Mr Mr" at bounding box center [274, 41] width 53 height 6
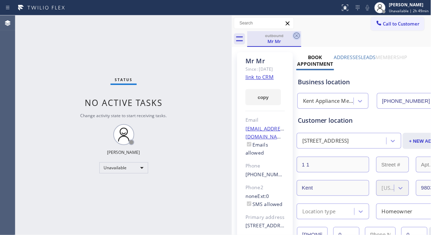
click at [300, 32] on icon at bounding box center [297, 35] width 8 height 8
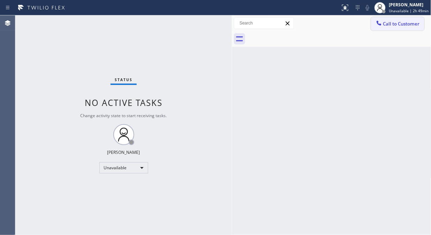
click at [378, 25] on icon at bounding box center [379, 23] width 7 height 7
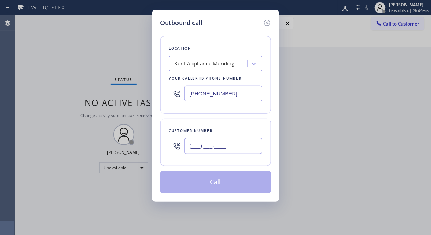
click at [194, 148] on input "(___) ___-____" at bounding box center [224, 146] width 78 height 16
paste input "206) 214-8193"
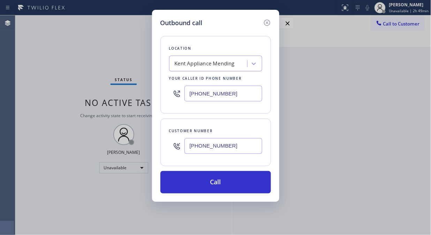
type input "[PHONE_NUMBER]"
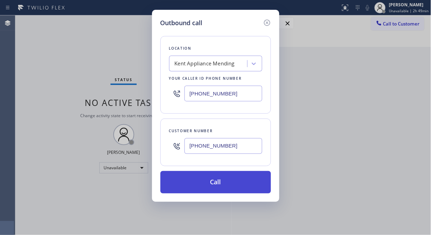
click at [218, 184] on button "Call" at bounding box center [216, 182] width 111 height 22
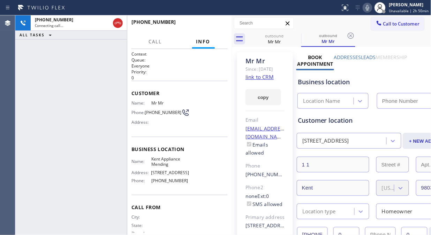
type input "[PHONE_NUMBER]"
click at [370, 8] on icon at bounding box center [368, 7] width 8 height 8
click at [50, 66] on div "[PHONE_NUMBER] Live | 00:24 ALL TASKS ALL TASKS ACTIVE TASKS TASKS IN WRAP UP" at bounding box center [71, 124] width 112 height 219
click at [204, 28] on button "HANG UP" at bounding box center [211, 25] width 32 height 10
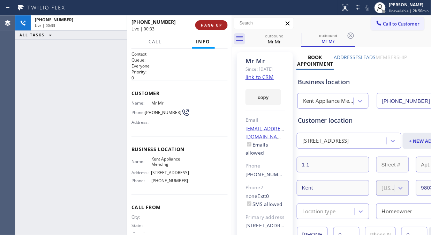
click at [204, 28] on button "HANG UP" at bounding box center [211, 25] width 32 height 10
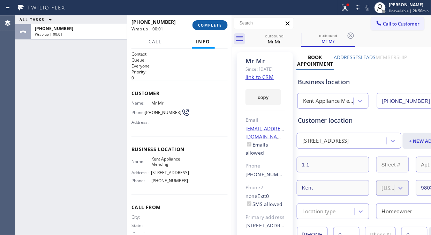
click at [204, 28] on button "COMPLETE" at bounding box center [210, 25] width 35 height 10
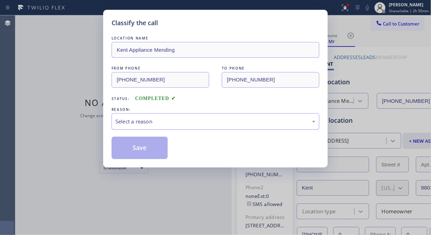
click at [202, 124] on div "Select a reason" at bounding box center [216, 121] width 200 height 8
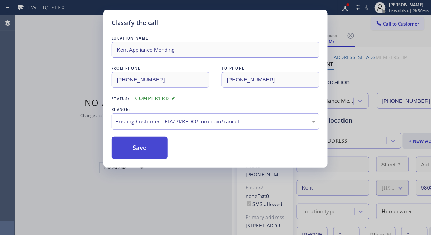
click at [158, 154] on button "Save" at bounding box center [140, 147] width 56 height 22
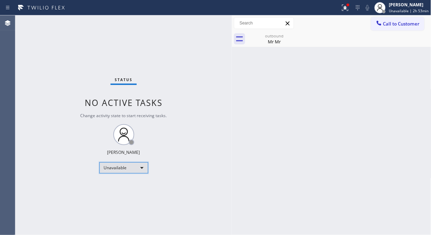
click at [113, 170] on div "Unavailable" at bounding box center [123, 167] width 49 height 11
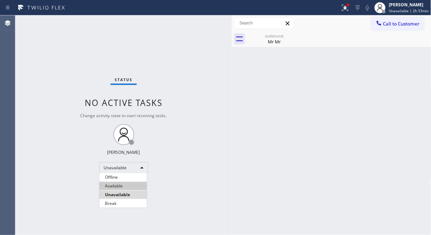
click at [119, 186] on li "Available" at bounding box center [122, 186] width 47 height 8
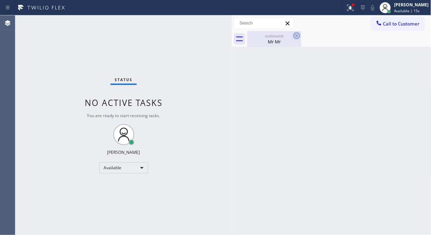
click at [278, 38] on div "Mr Mr" at bounding box center [274, 41] width 53 height 6
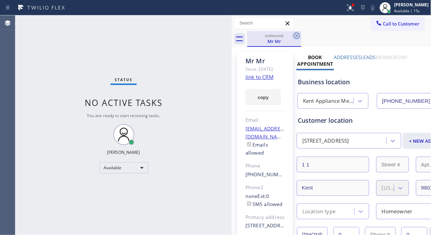
click at [295, 35] on icon at bounding box center [297, 35] width 8 height 8
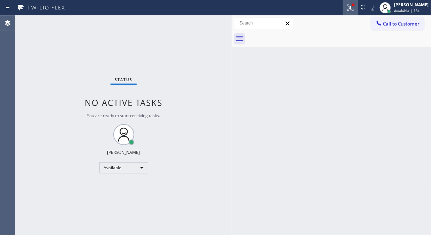
click at [355, 7] on icon at bounding box center [351, 7] width 8 height 8
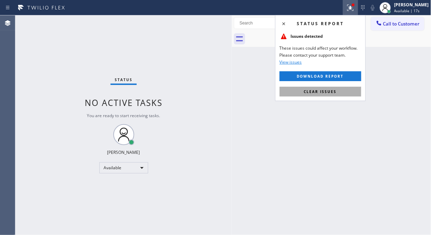
drag, startPoint x: 339, startPoint y: 90, endPoint x: 337, endPoint y: 86, distance: 3.9
click at [339, 90] on button "Clear issues" at bounding box center [321, 92] width 82 height 10
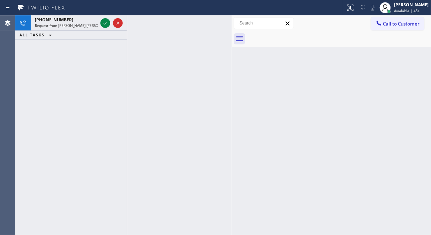
click at [40, 44] on div "[PHONE_NUMBER] Request from [PERSON_NAME] [PERSON_NAME] (direct) ALL TASKS ALL …" at bounding box center [71, 124] width 112 height 219
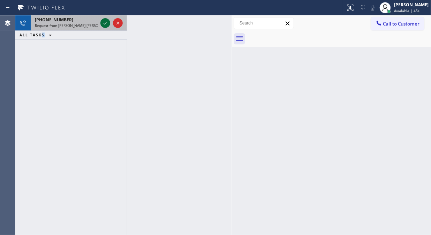
click at [105, 24] on icon at bounding box center [105, 23] width 8 height 8
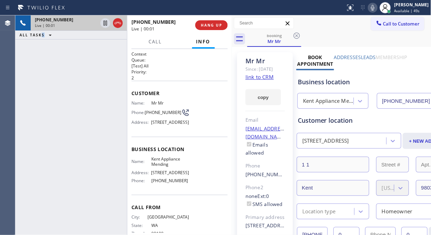
type input "[PHONE_NUMBER]"
click at [48, 99] on div "[PHONE_NUMBER] Live | 00:08 ALL TASKS ALL TASKS ACTIVE TASKS TASKS IN WRAP UP" at bounding box center [71, 124] width 112 height 219
click at [377, 7] on icon at bounding box center [373, 7] width 8 height 8
click at [377, 6] on icon at bounding box center [373, 7] width 8 height 8
click at [375, 7] on icon at bounding box center [372, 8] width 3 height 6
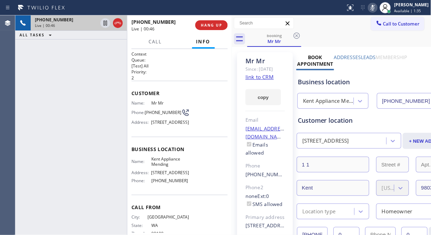
click at [377, 9] on icon at bounding box center [373, 7] width 8 height 8
click at [377, 7] on icon at bounding box center [373, 7] width 8 height 8
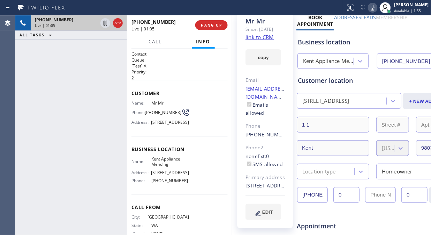
scroll to position [77, 0]
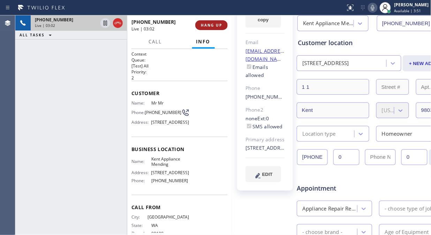
click at [212, 27] on span "HANG UP" at bounding box center [211, 25] width 21 height 5
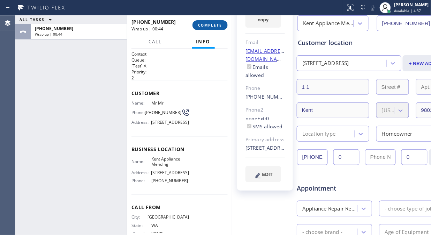
click at [201, 23] on span "COMPLETE" at bounding box center [210, 25] width 24 height 5
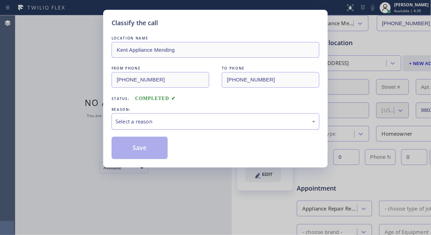
click at [215, 119] on div "Select a reason" at bounding box center [216, 121] width 200 height 8
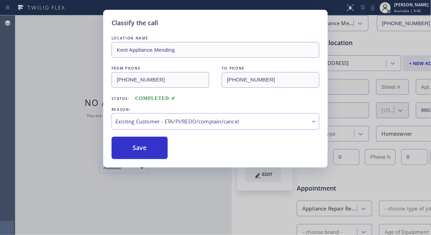
drag, startPoint x: 153, startPoint y: 148, endPoint x: 102, endPoint y: 54, distance: 106.5
click at [152, 148] on button "Save" at bounding box center [140, 147] width 56 height 22
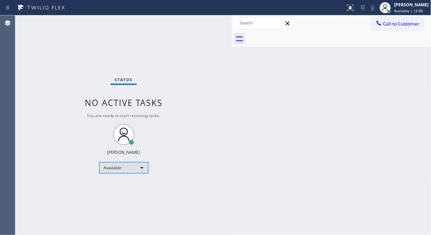
click at [126, 168] on div "Available" at bounding box center [123, 167] width 49 height 11
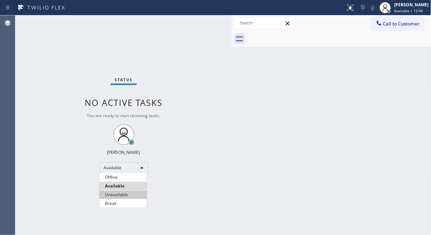
click at [126, 194] on li "Unavailable" at bounding box center [122, 194] width 47 height 8
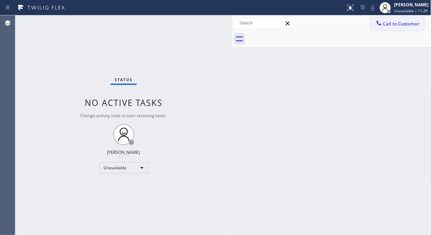
click at [377, 23] on icon at bounding box center [379, 23] width 7 height 7
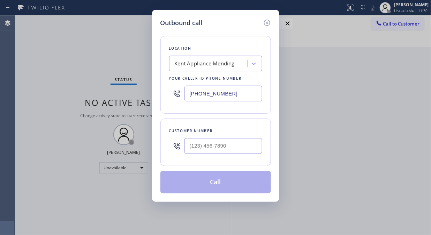
click at [211, 67] on div "Kent Appliance Mending" at bounding box center [205, 64] width 60 height 8
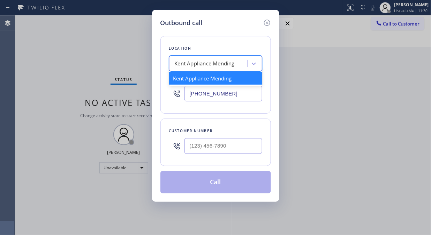
paste input "Electricians Service Team"
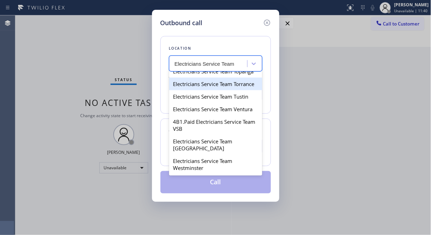
scroll to position [842, 0]
type input "Electricians Service Team"
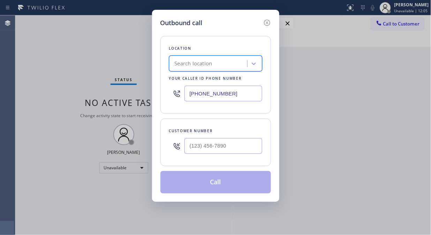
click at [190, 96] on input "[PHONE_NUMBER]" at bounding box center [224, 94] width 78 height 16
paste input "800) 568-8664"
type input "[PHONE_NUMBER]"
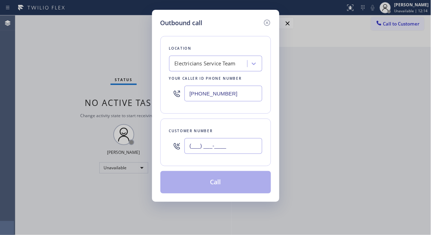
click at [189, 146] on input "(___) ___-____" at bounding box center [224, 146] width 78 height 16
paste input "562) 754-7355"
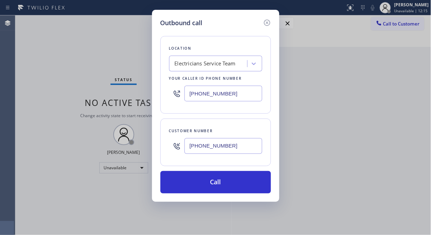
type input "[PHONE_NUMBER]"
click at [50, 80] on div "Outbound call Location Electricians Service Team Your caller id phone number [P…" at bounding box center [215, 117] width 431 height 235
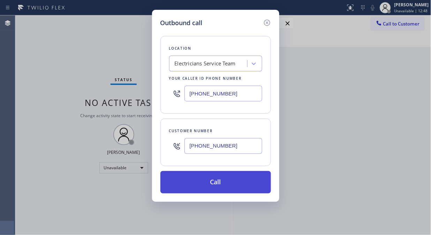
click at [235, 190] on button "Call" at bounding box center [216, 182] width 111 height 22
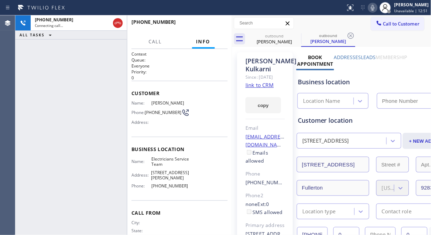
click at [375, 8] on icon at bounding box center [372, 8] width 3 height 6
type input "[PHONE_NUMBER]"
click at [375, 7] on icon at bounding box center [372, 8] width 3 height 6
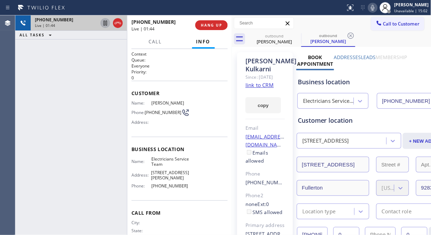
click at [104, 25] on icon at bounding box center [105, 23] width 8 height 8
click at [375, 7] on icon at bounding box center [372, 8] width 3 height 6
click at [105, 24] on icon at bounding box center [105, 23] width 8 height 8
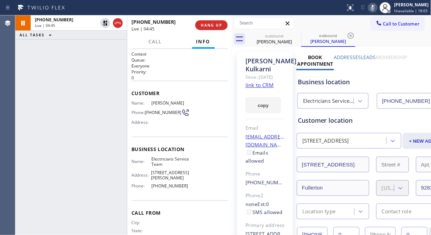
click at [375, 8] on icon at bounding box center [372, 8] width 3 height 6
click at [46, 87] on div "[PHONE_NUMBER] Live | 05:04 ALL TASKS ALL TASKS ACTIVE TASKS TASKS IN WRAP UP" at bounding box center [71, 124] width 112 height 219
click at [372, 8] on icon at bounding box center [373, 7] width 8 height 8
click at [375, 8] on icon at bounding box center [373, 7] width 8 height 8
click at [373, 8] on icon at bounding box center [373, 7] width 8 height 8
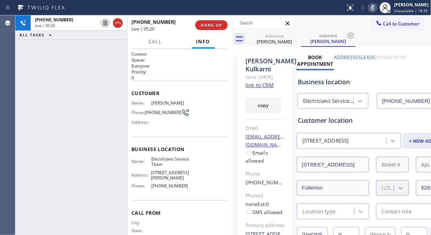
click at [374, 7] on icon at bounding box center [373, 7] width 8 height 8
click at [47, 99] on div "[PHONE_NUMBER] Live | 06:49 ALL TASKS ALL TASKS ACTIVE TASKS TASKS IN WRAP UP" at bounding box center [71, 124] width 112 height 219
click at [212, 25] on span "HANG UP" at bounding box center [211, 25] width 21 height 5
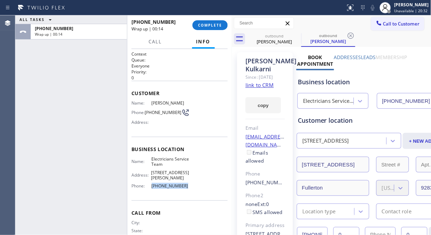
drag, startPoint x: 182, startPoint y: 186, endPoint x: 149, endPoint y: 186, distance: 32.8
click at [149, 186] on div "Phone: [PHONE_NUMBER]" at bounding box center [161, 185] width 58 height 5
copy div "[PHONE_NUMBER]"
click at [187, 189] on div "Name: Electricians Service Team Address: [STREET_ADDRESS][PERSON_NAME] Phone: […" at bounding box center [180, 173] width 96 height 35
drag, startPoint x: 189, startPoint y: 184, endPoint x: 147, endPoint y: 184, distance: 41.5
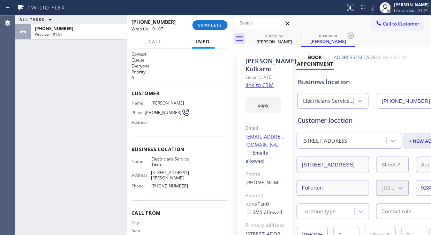
click at [157, 185] on div "Name: Electricians Service Team Address: [STREET_ADDRESS][PERSON_NAME] Phone: […" at bounding box center [180, 173] width 96 height 35
drag, startPoint x: 147, startPoint y: 184, endPoint x: 155, endPoint y: 186, distance: 8.2
click at [151, 186] on div "Phone: [PHONE_NUMBER]" at bounding box center [161, 185] width 58 height 5
click at [180, 185] on span "[PHONE_NUMBER]" at bounding box center [171, 185] width 38 height 5
drag, startPoint x: 181, startPoint y: 185, endPoint x: 148, endPoint y: 158, distance: 42.9
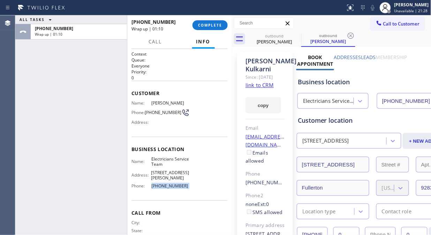
click at [148, 185] on div "Phone: [PHONE_NUMBER]" at bounding box center [161, 185] width 58 height 5
copy div "[PHONE_NUMBER]"
drag, startPoint x: 222, startPoint y: 19, endPoint x: 218, endPoint y: 23, distance: 6.2
click at [222, 19] on div "[PHONE_NUMBER] Wrap up | 01:10 COMPLETE" at bounding box center [180, 25] width 96 height 18
click at [218, 23] on span "COMPLETE" at bounding box center [210, 25] width 24 height 5
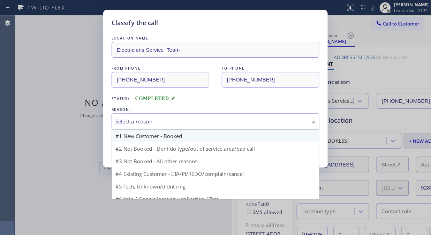
drag, startPoint x: 187, startPoint y: 121, endPoint x: 185, endPoint y: 137, distance: 15.8
click at [186, 122] on div "Select a reason" at bounding box center [216, 121] width 200 height 8
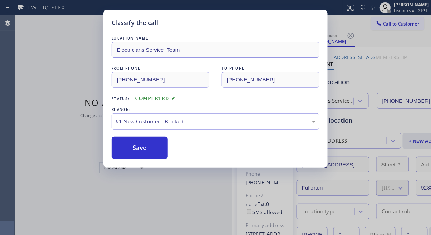
drag, startPoint x: 155, startPoint y: 146, endPoint x: 123, endPoint y: 82, distance: 72.0
click at [155, 147] on button "Save" at bounding box center [140, 147] width 56 height 22
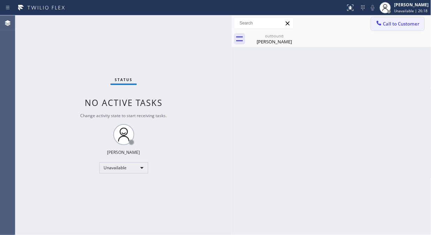
click at [385, 28] on button "Call to Customer" at bounding box center [397, 23] width 53 height 13
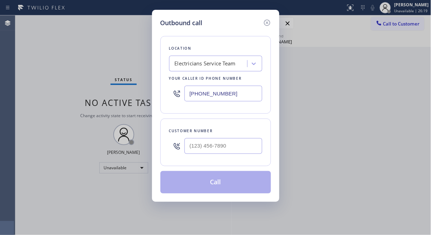
drag, startPoint x: 243, startPoint y: 96, endPoint x: 163, endPoint y: 90, distance: 80.2
click at [163, 90] on div "Location Electricians Service Team Your caller id phone number [PHONE_NUMBER]" at bounding box center [216, 74] width 111 height 77
drag, startPoint x: 236, startPoint y: 95, endPoint x: 190, endPoint y: 93, distance: 46.5
click at [190, 93] on input "[PHONE_NUMBER]" at bounding box center [224, 94] width 78 height 16
click at [190, 95] on input "[PHONE_NUMBER]" at bounding box center [224, 94] width 78 height 16
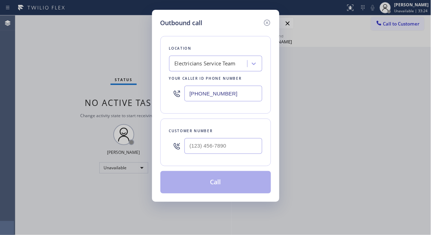
paste input "55) 662-5332"
type input "[PHONE_NUMBER]"
click at [60, 98] on div "Outbound call Location 4B2.Paid Sub Zero Repair Professionals Your caller id ph…" at bounding box center [215, 117] width 431 height 235
click at [192, 149] on input "(___) ___-____" at bounding box center [224, 146] width 78 height 16
paste input "949) 500-6891"
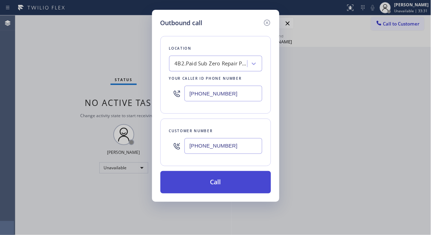
type input "[PHONE_NUMBER]"
click at [221, 181] on button "Call" at bounding box center [216, 182] width 111 height 22
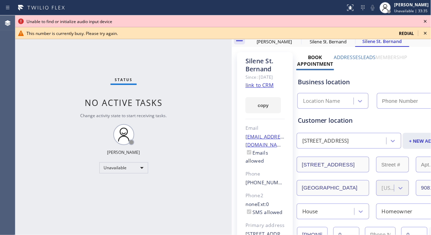
type input "[PHONE_NUMBER]"
click at [265, 88] on link "link to CRM" at bounding box center [260, 84] width 28 height 7
click at [427, 32] on icon at bounding box center [426, 33] width 8 height 8
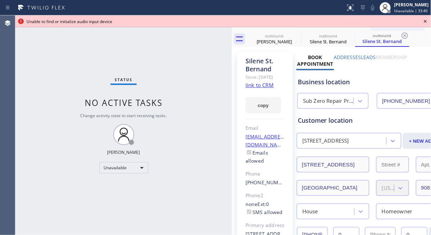
drag, startPoint x: 423, startPoint y: 19, endPoint x: 427, endPoint y: 20, distance: 4.2
click at [424, 19] on icon at bounding box center [426, 21] width 8 height 8
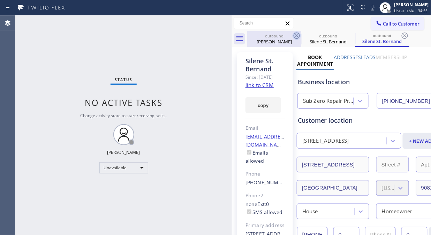
click at [297, 37] on icon at bounding box center [297, 35] width 8 height 8
click at [0, 0] on icon at bounding box center [0, 0] width 0 height 0
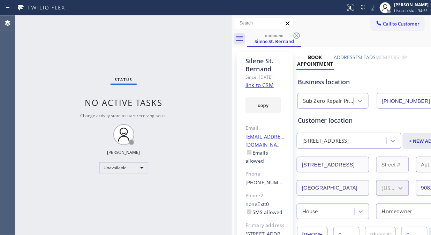
click at [297, 37] on icon at bounding box center [297, 35] width 8 height 8
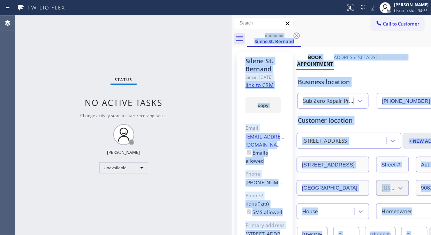
click at [297, 37] on div "outbound Silene St. Bernand" at bounding box center [339, 39] width 184 height 16
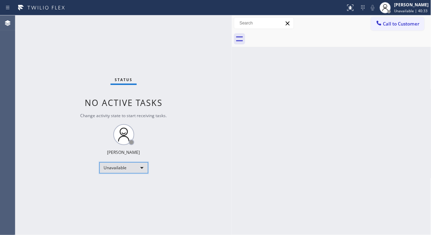
click at [109, 165] on div "Unavailable" at bounding box center [123, 167] width 49 height 11
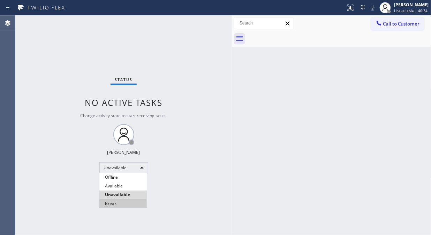
click at [127, 205] on li "Break" at bounding box center [122, 203] width 47 height 8
